Goal: Information Seeking & Learning: Learn about a topic

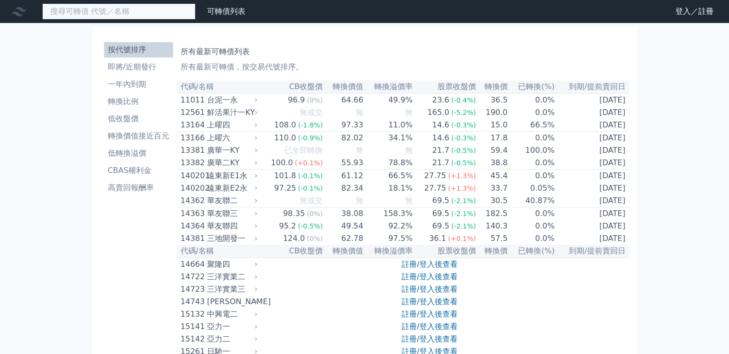
click at [145, 12] on input at bounding box center [118, 11] width 153 height 16
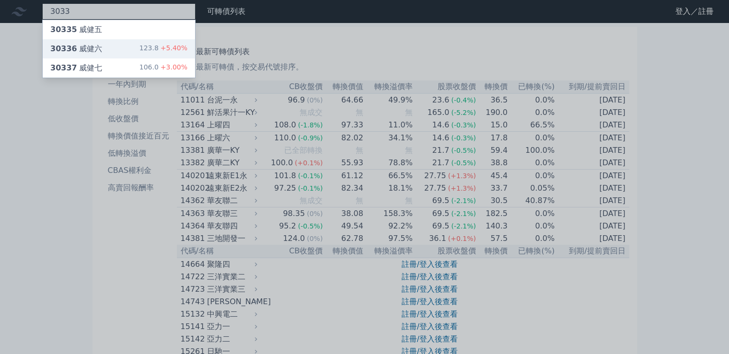
type input "3033"
click at [130, 47] on div "30336 威健六 123.8 +5.40%" at bounding box center [119, 48] width 152 height 19
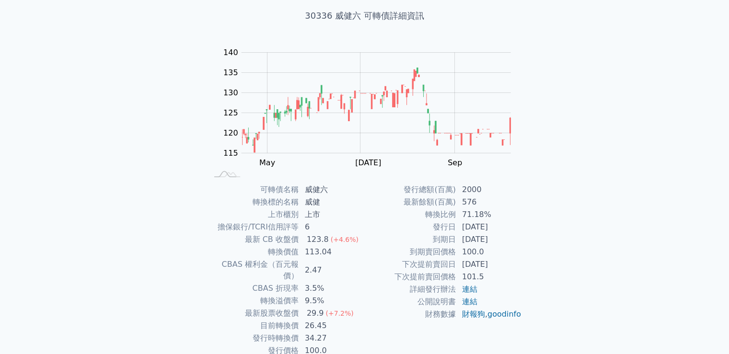
scroll to position [58, 0]
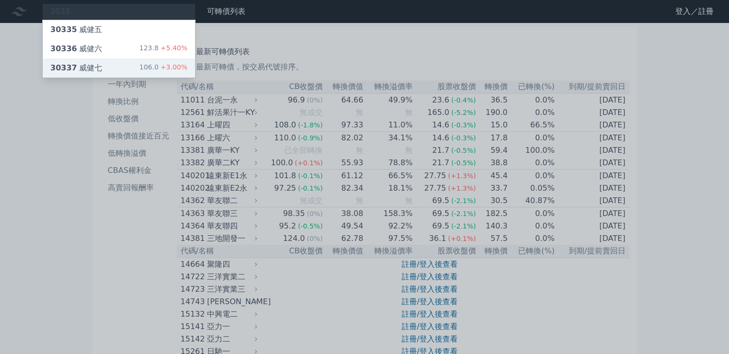
click at [140, 66] on div "30337 威健七 106.0 +3.00%" at bounding box center [119, 68] width 152 height 19
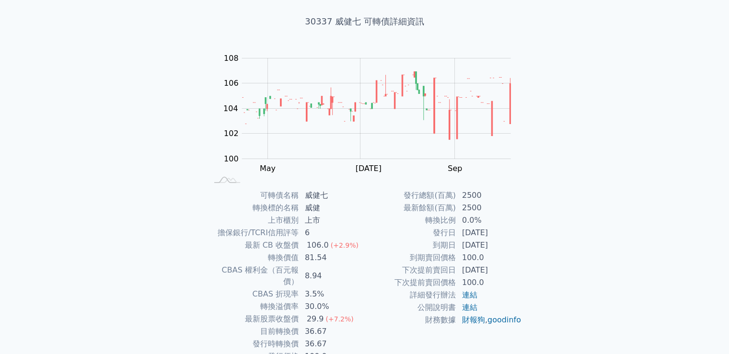
scroll to position [56, 0]
